Goal: Check status

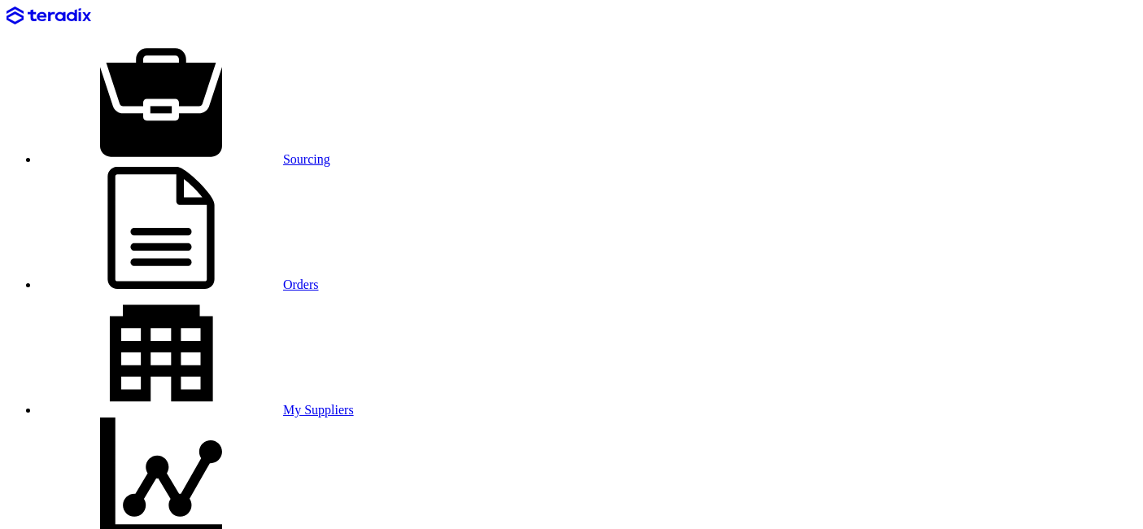
click at [199, 152] on link "Sourcing" at bounding box center [184, 159] width 291 height 14
click at [181, 152] on link "Sourcing" at bounding box center [184, 159] width 291 height 14
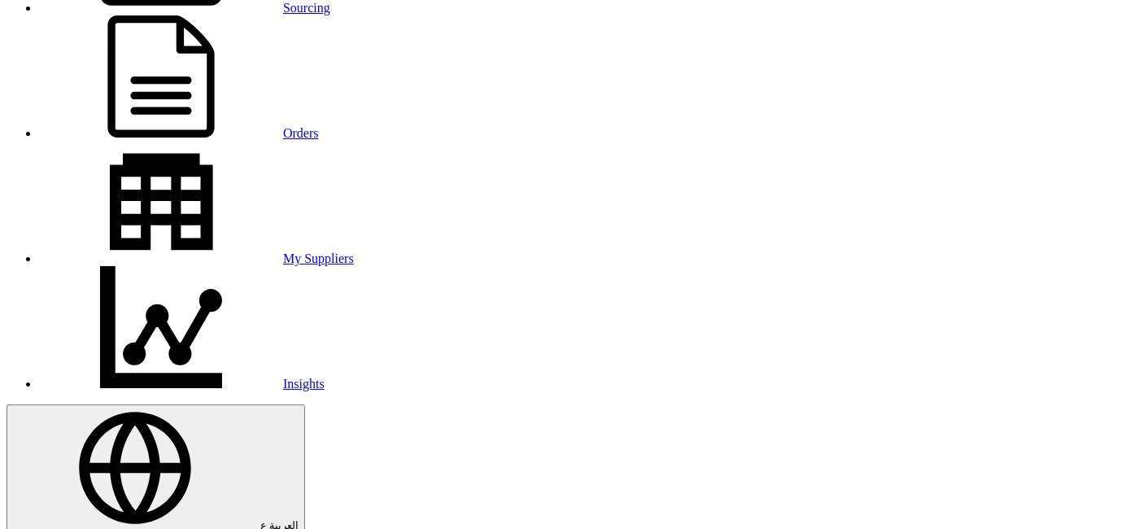
scroll to position [181, 0]
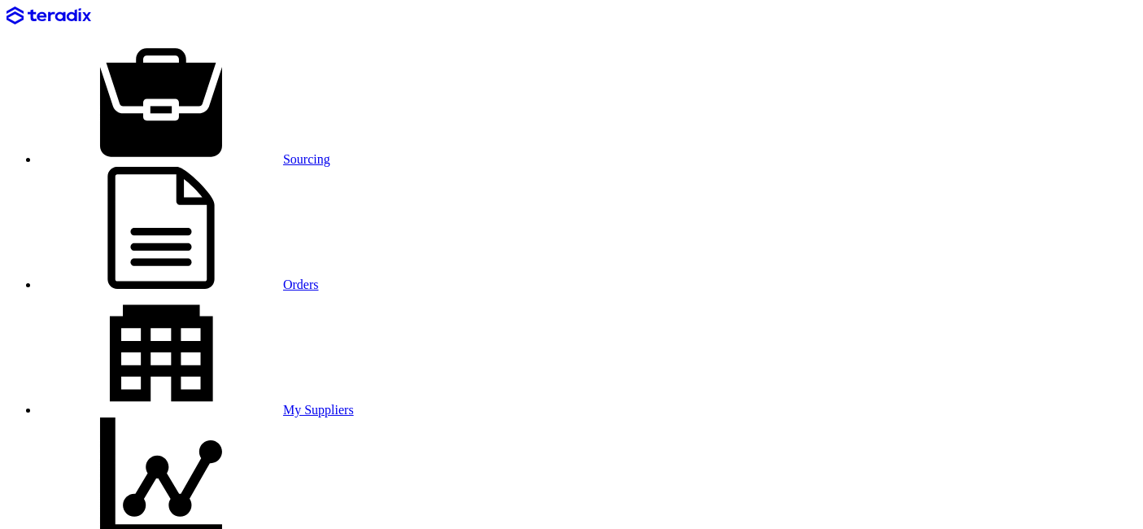
click at [192, 152] on link "Sourcing" at bounding box center [184, 159] width 291 height 14
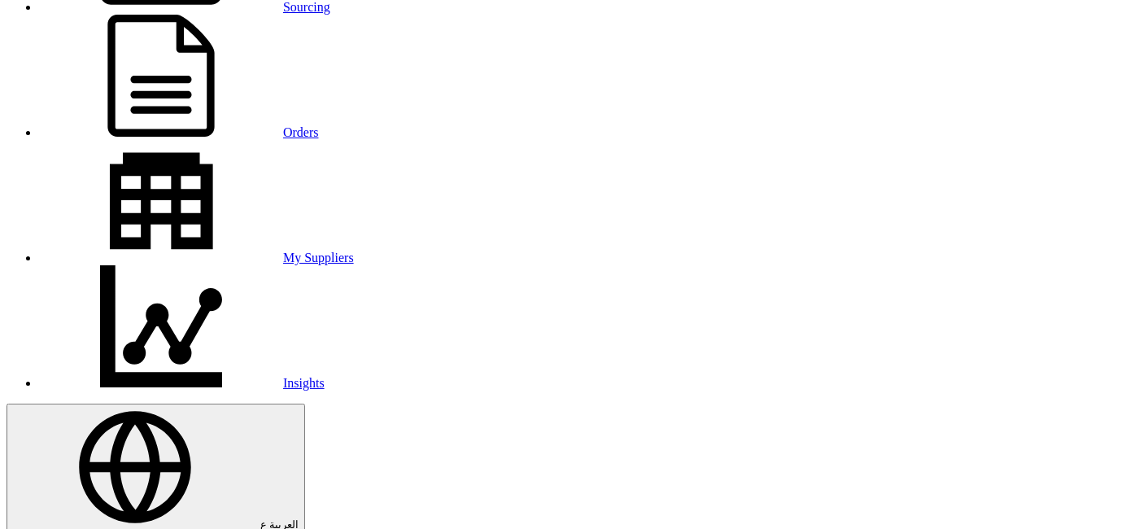
scroll to position [181, 0]
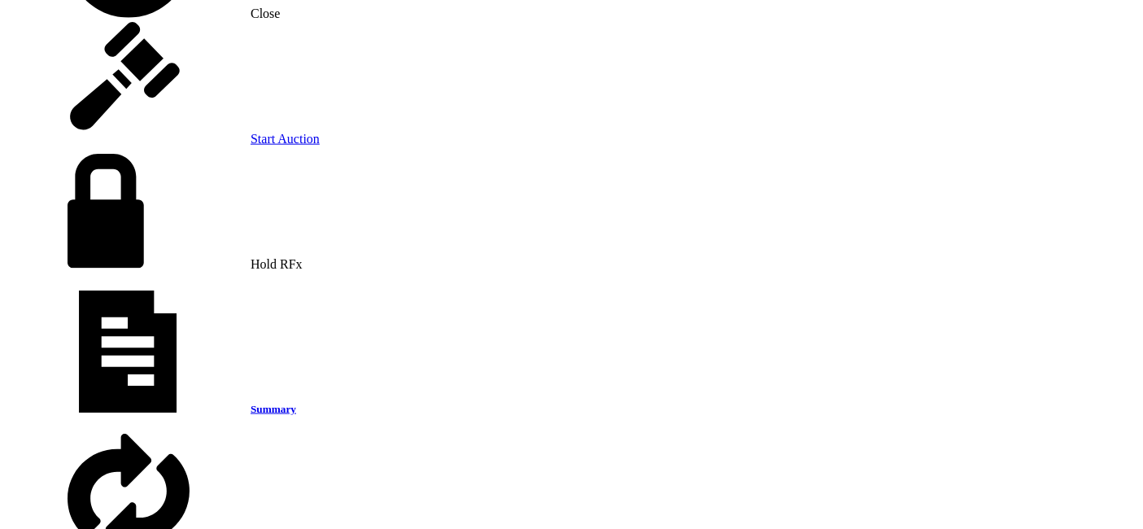
scroll to position [2078, 0]
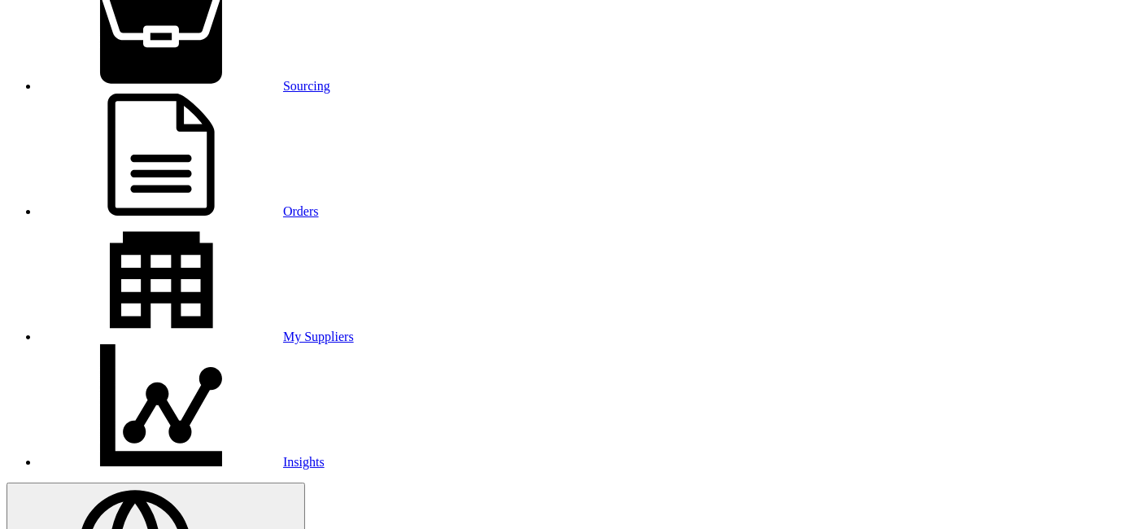
scroll to position [90, 0]
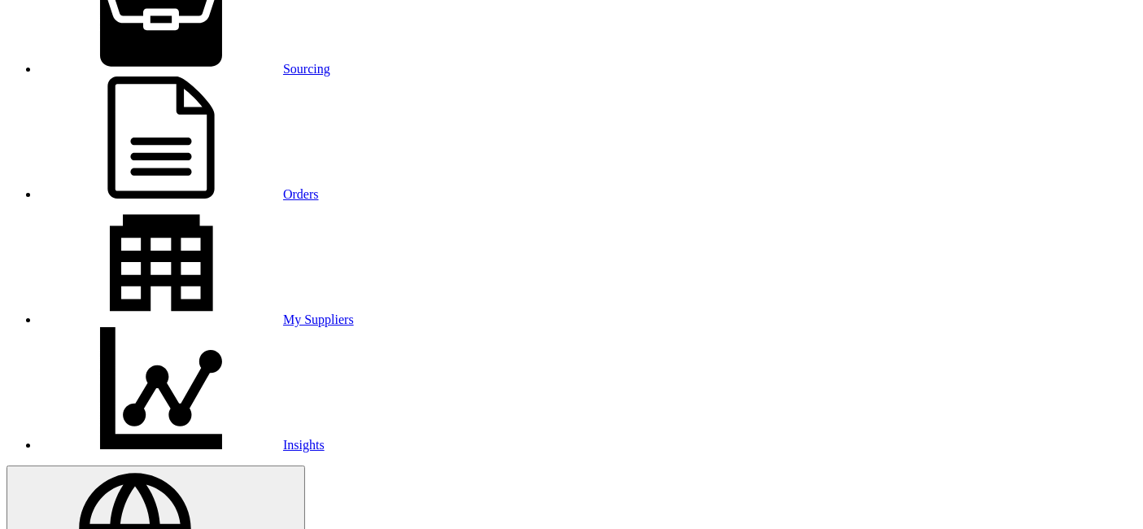
click at [221, 62] on link "Sourcing" at bounding box center [184, 69] width 291 height 14
